Goal: Navigation & Orientation: Find specific page/section

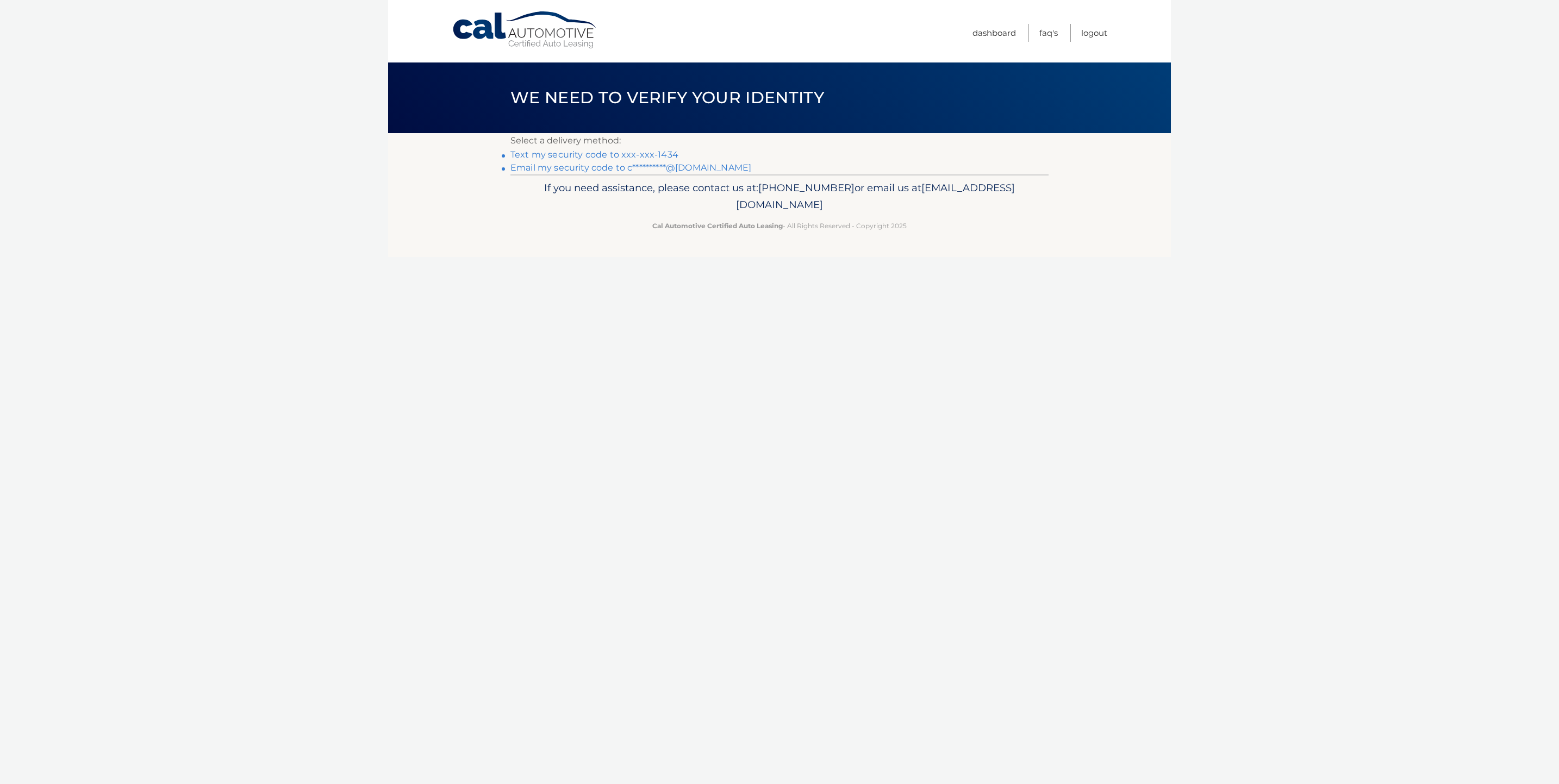
click at [664, 152] on link "Text my security code to xxx-xxx-1434" at bounding box center [595, 155] width 168 height 10
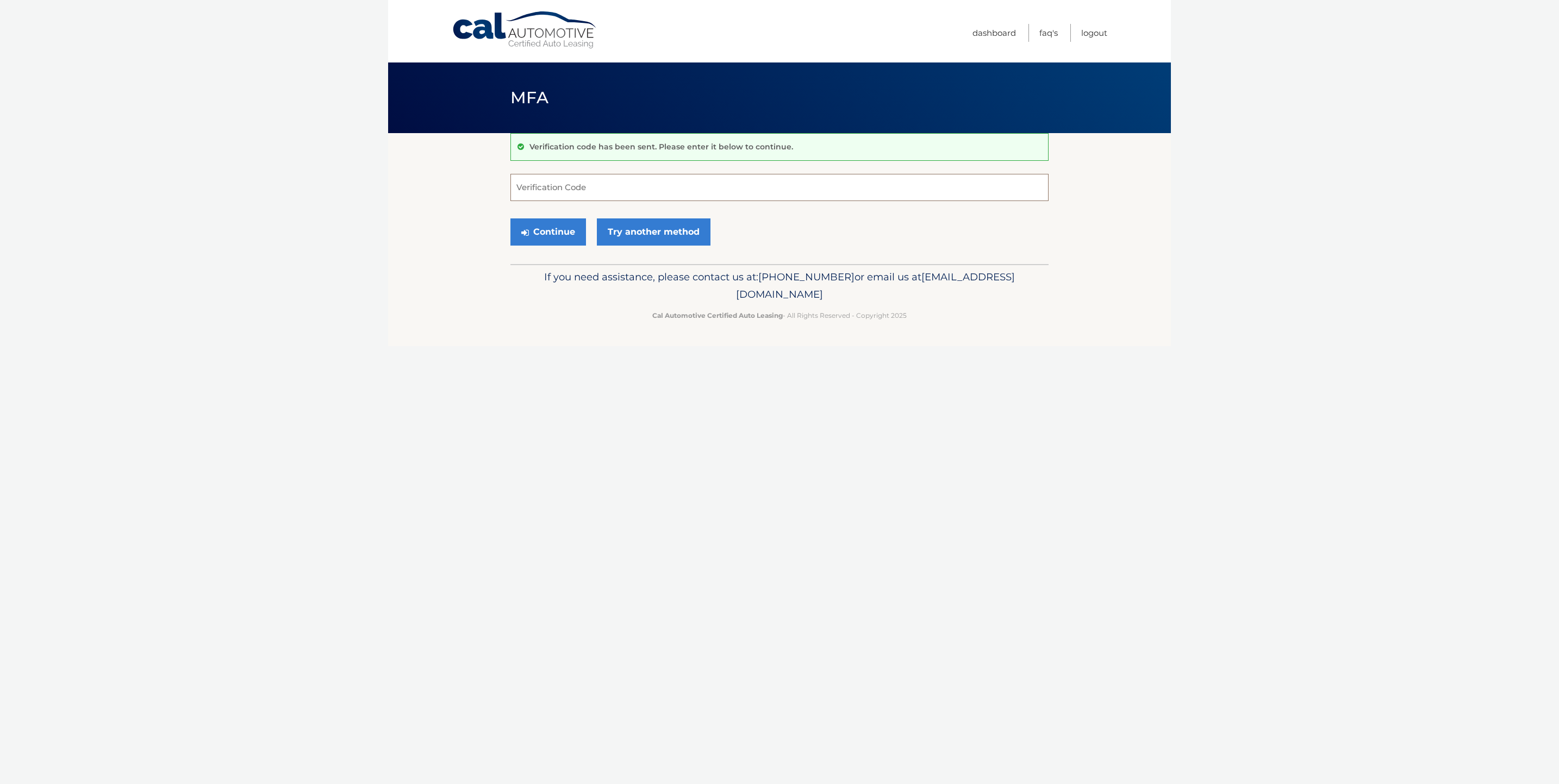
click at [592, 195] on input "Verification Code" at bounding box center [780, 187] width 539 height 27
type input "032504"
click at [540, 224] on button "Continue" at bounding box center [548, 232] width 75 height 27
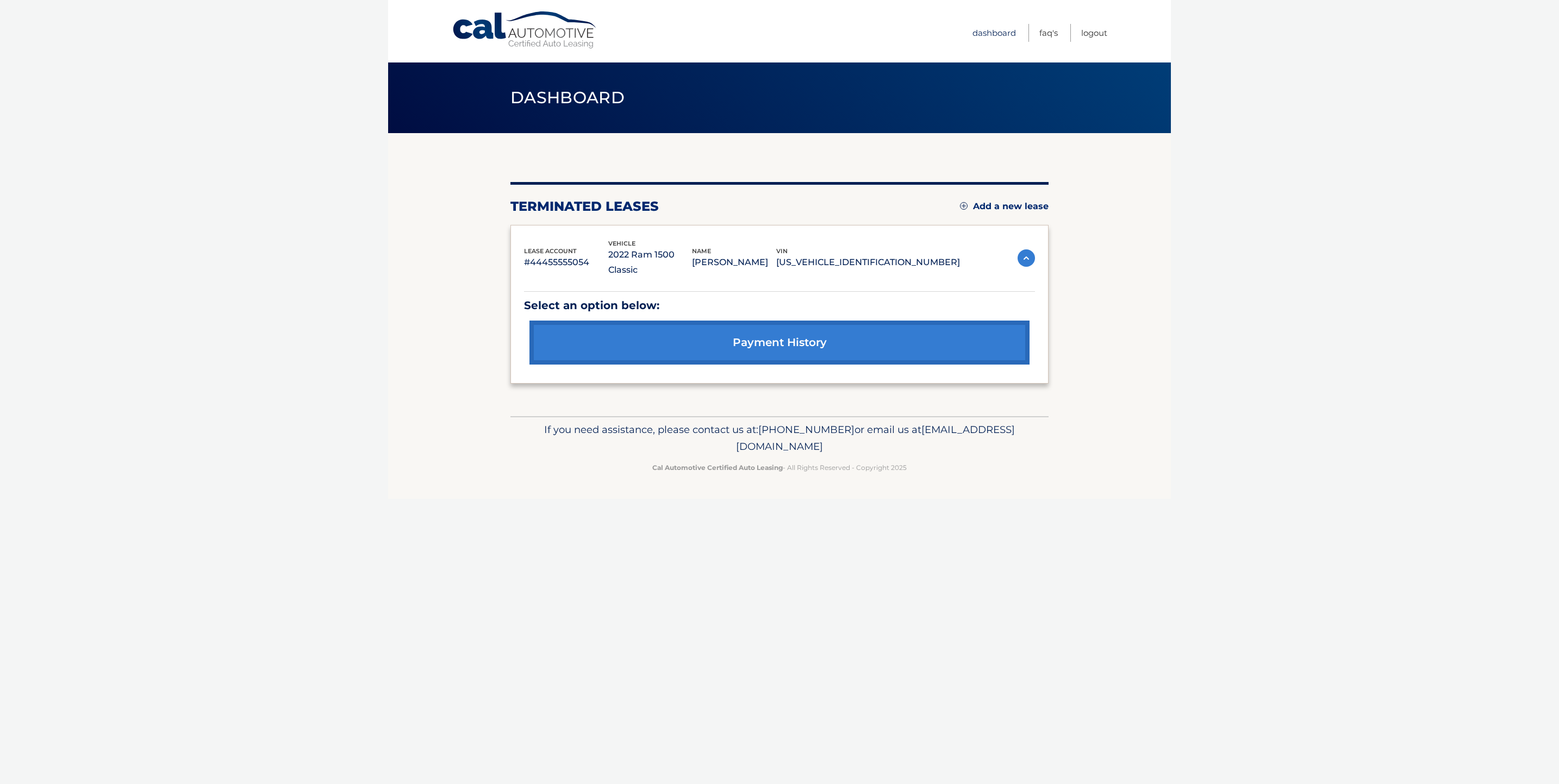
click at [1002, 33] on link "Dashboard" at bounding box center [994, 32] width 44 height 18
click at [997, 28] on link "Dashboard" at bounding box center [994, 32] width 44 height 18
click at [550, 38] on link "Cal Automotive" at bounding box center [525, 30] width 147 height 38
